Goal: Navigation & Orientation: Understand site structure

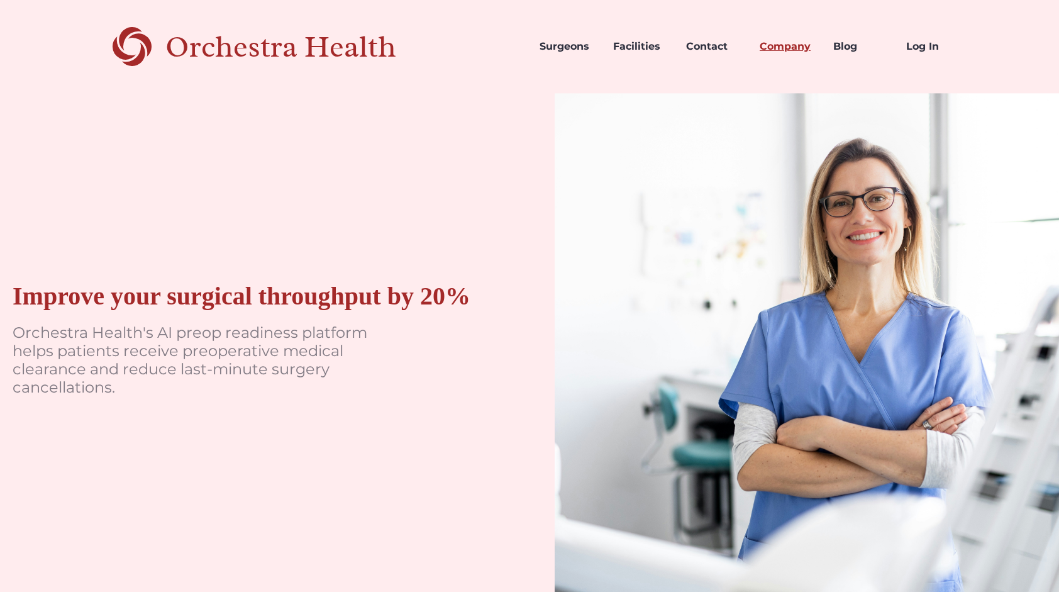
click at [790, 45] on link "Company" at bounding box center [787, 46] width 74 height 43
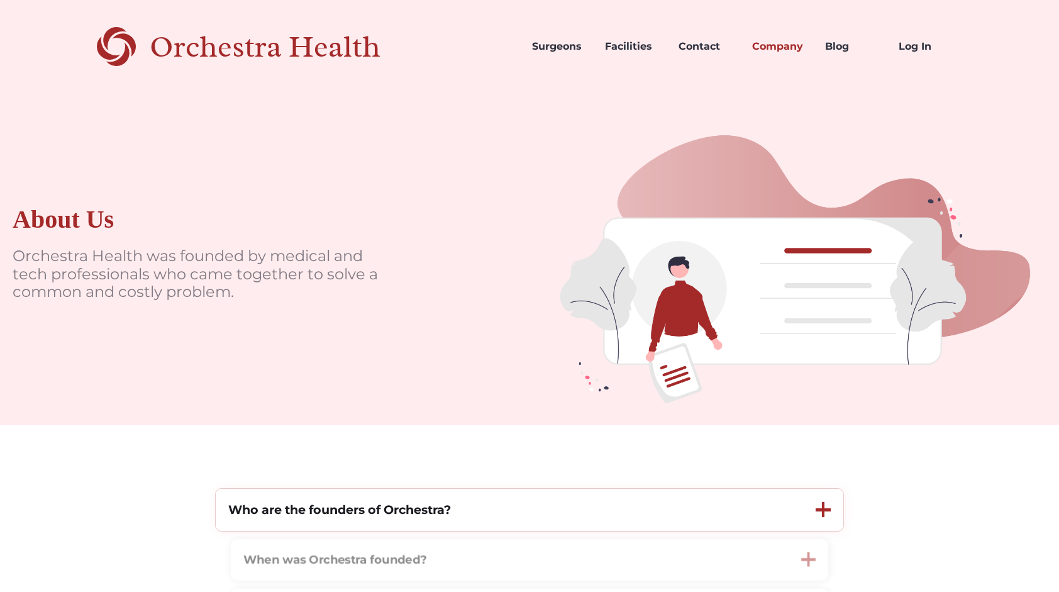
click at [825, 511] on div at bounding box center [823, 509] width 15 height 3
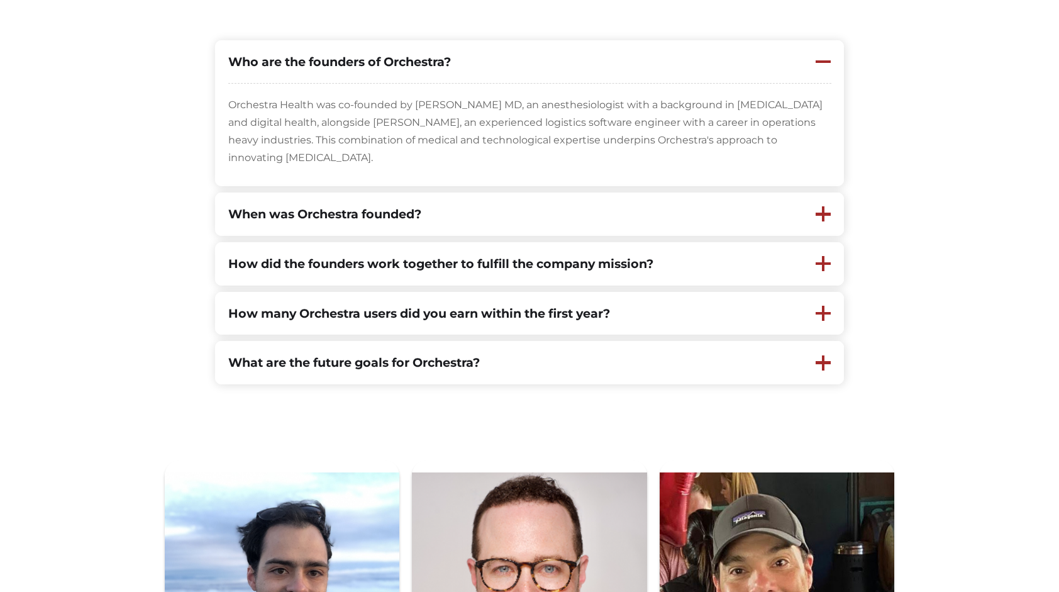
scroll to position [447, 0]
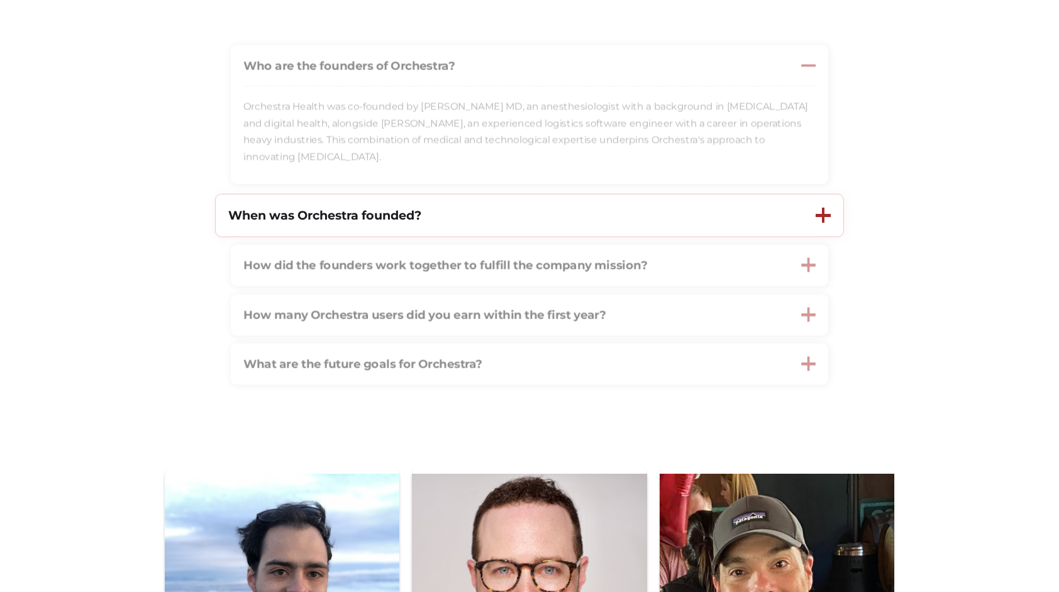
click at [821, 217] on div at bounding box center [823, 215] width 15 height 3
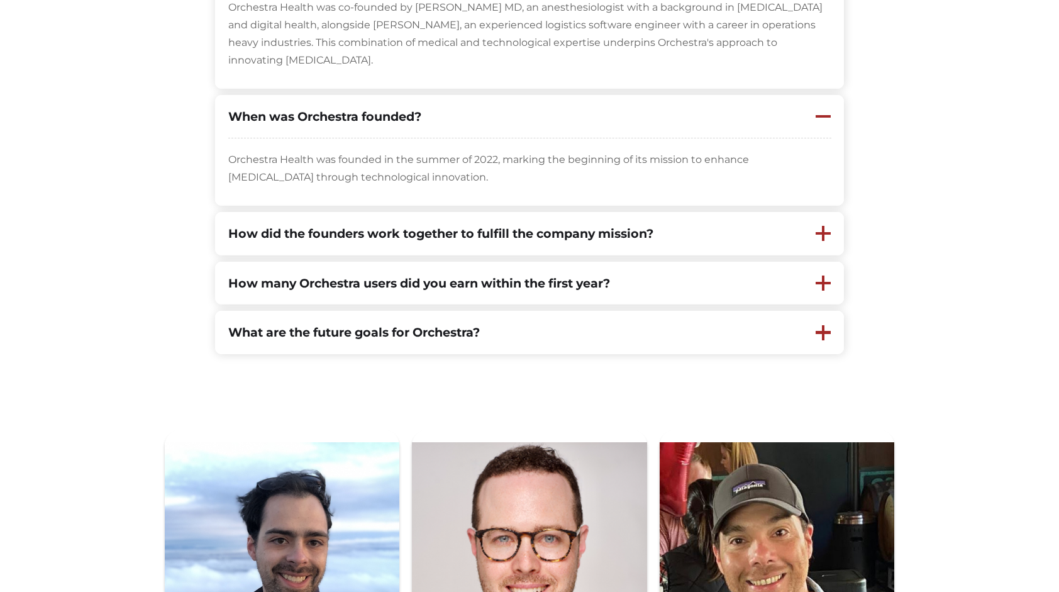
scroll to position [556, 0]
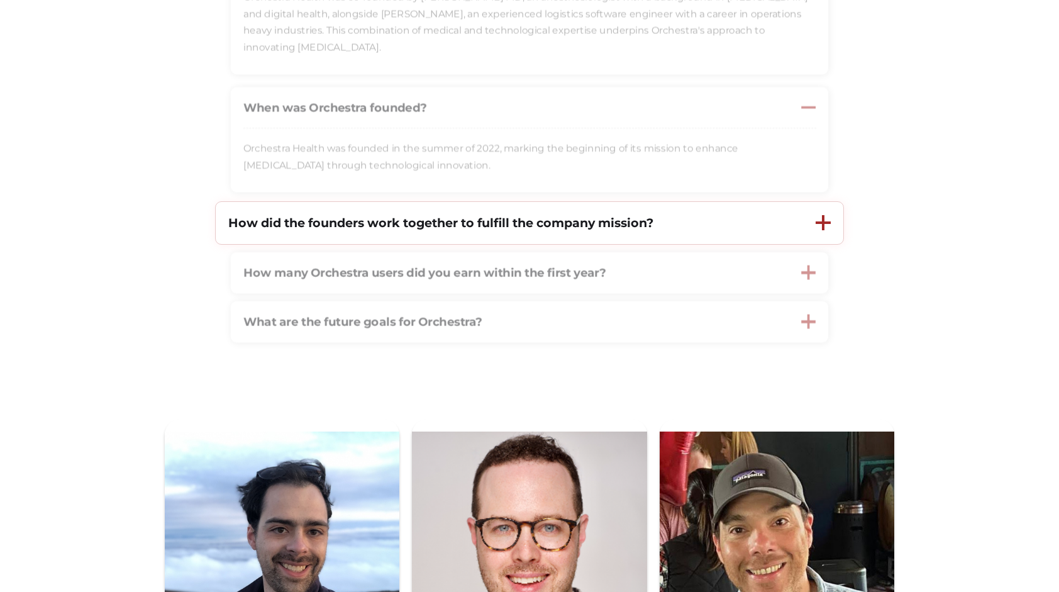
click at [822, 226] on div at bounding box center [823, 222] width 3 height 15
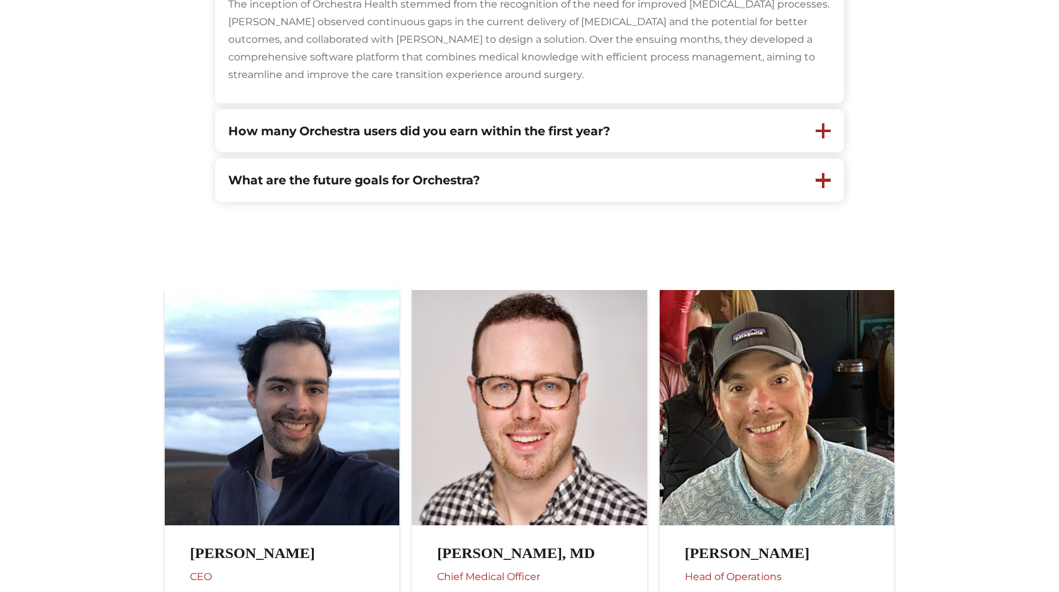
scroll to position [816, 0]
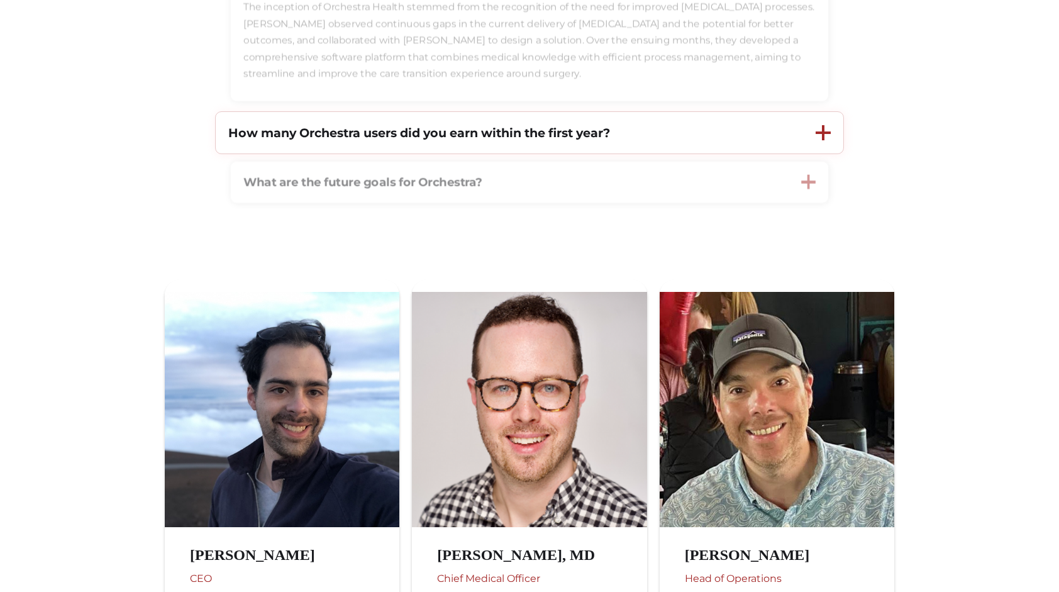
click at [829, 132] on div at bounding box center [823, 132] width 15 height 3
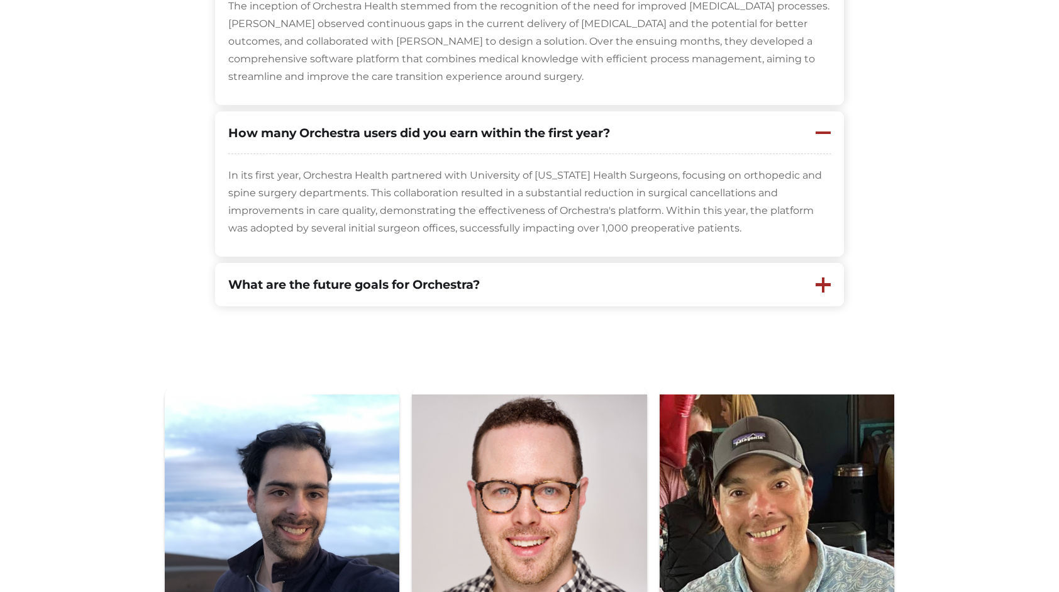
scroll to position [822, 0]
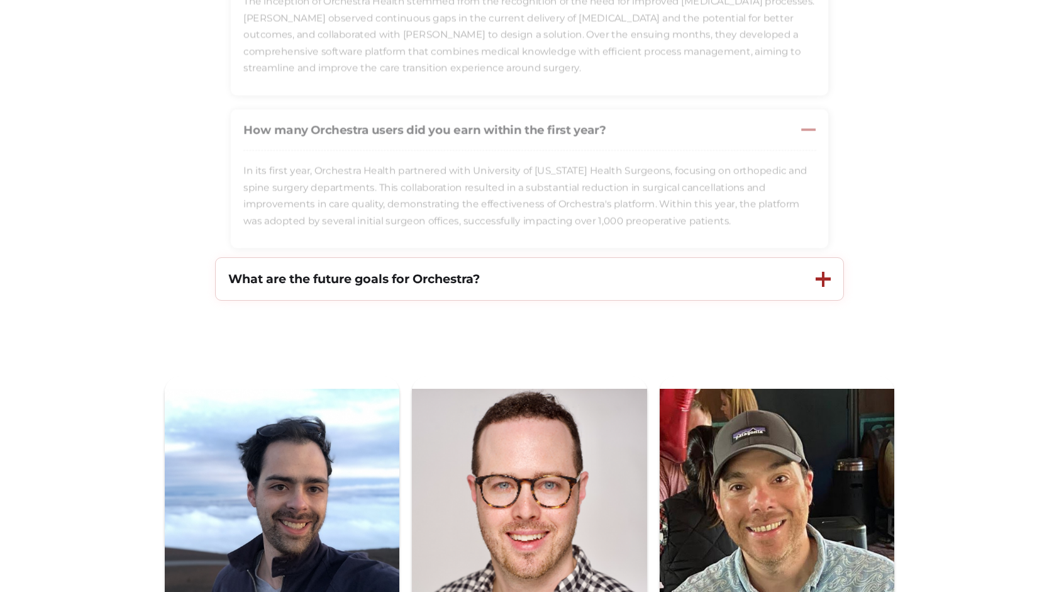
click at [821, 279] on div at bounding box center [823, 278] width 15 height 3
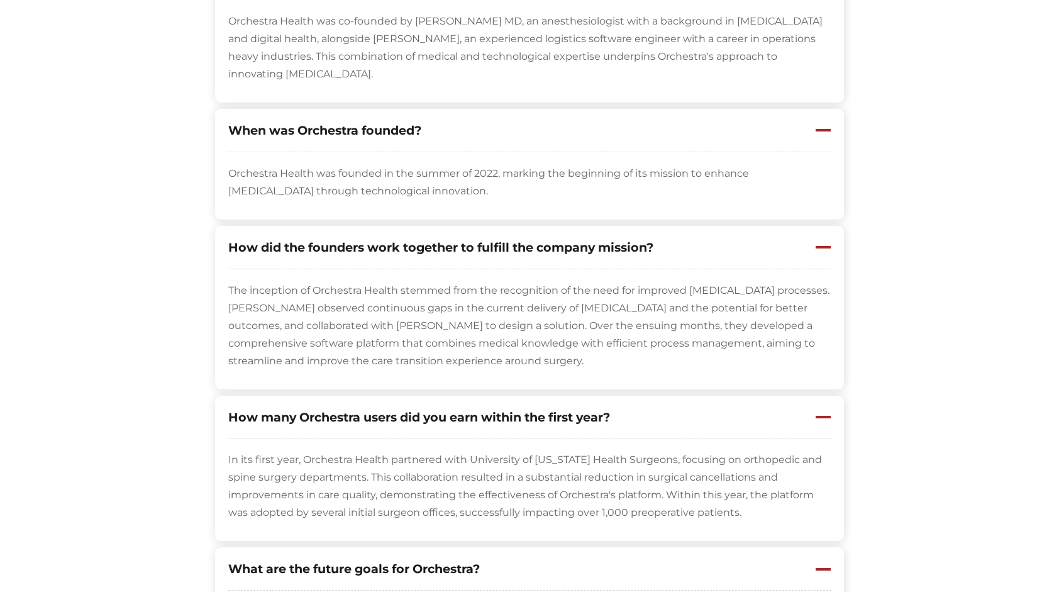
scroll to position [0, 0]
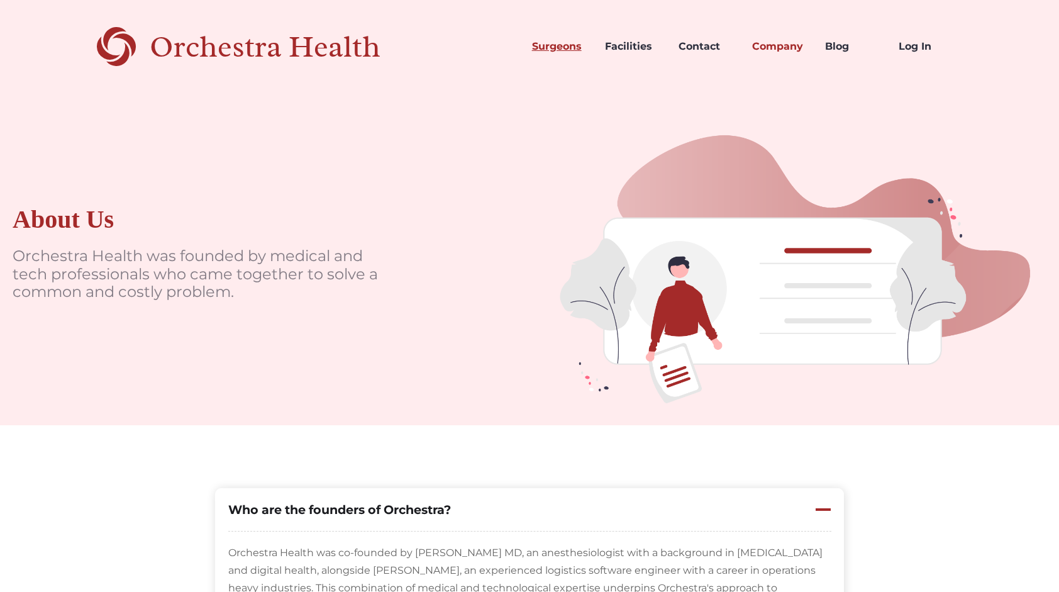
click at [565, 49] on link "Surgeons" at bounding box center [559, 46] width 74 height 43
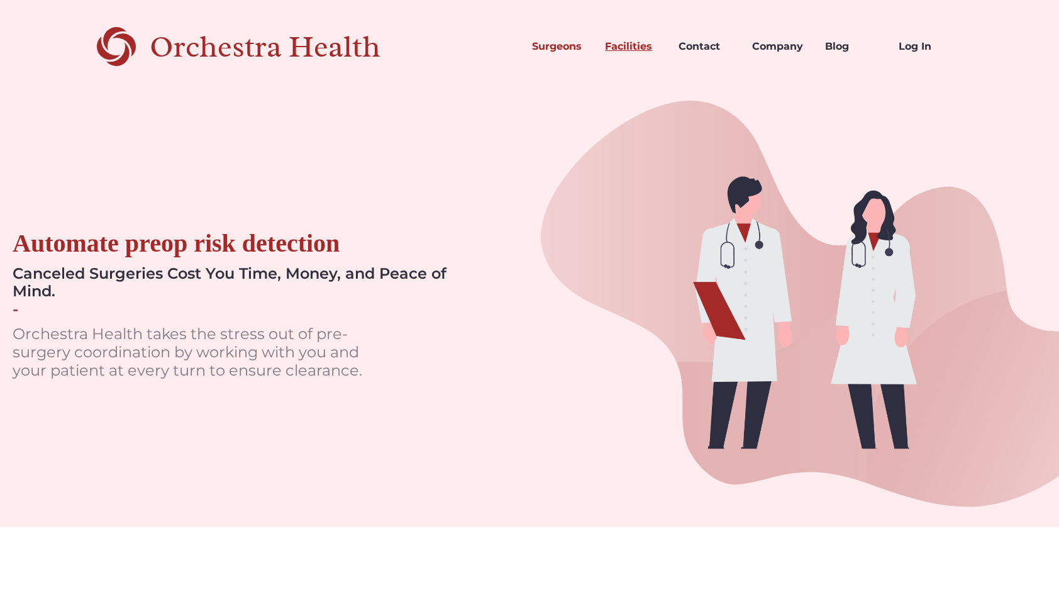
click at [628, 50] on link "Facilities" at bounding box center [632, 46] width 74 height 43
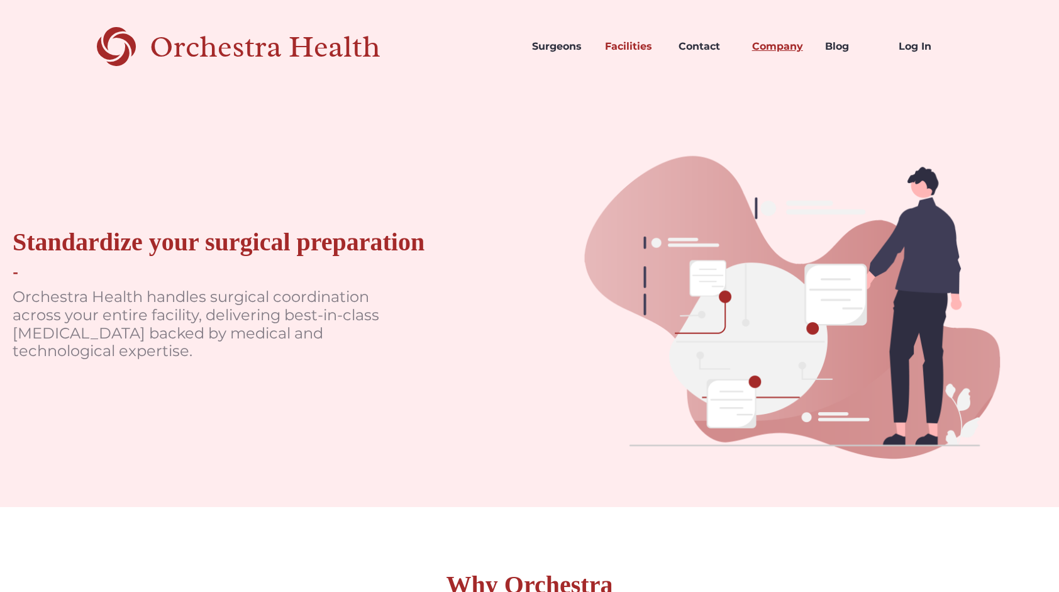
click at [795, 45] on link "Company" at bounding box center [779, 46] width 74 height 43
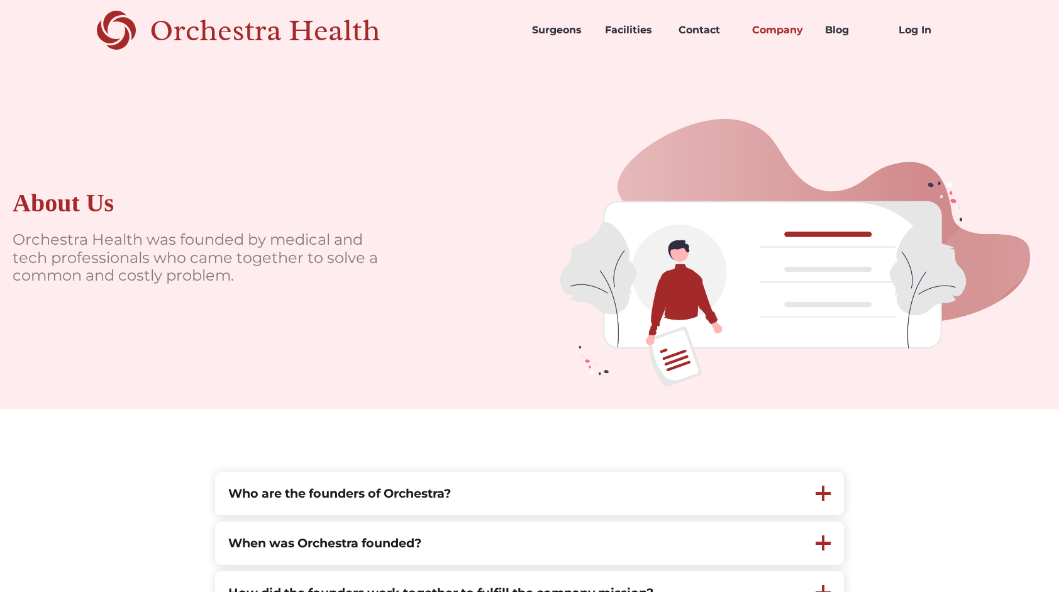
scroll to position [9, 0]
